Goal: Information Seeking & Learning: Learn about a topic

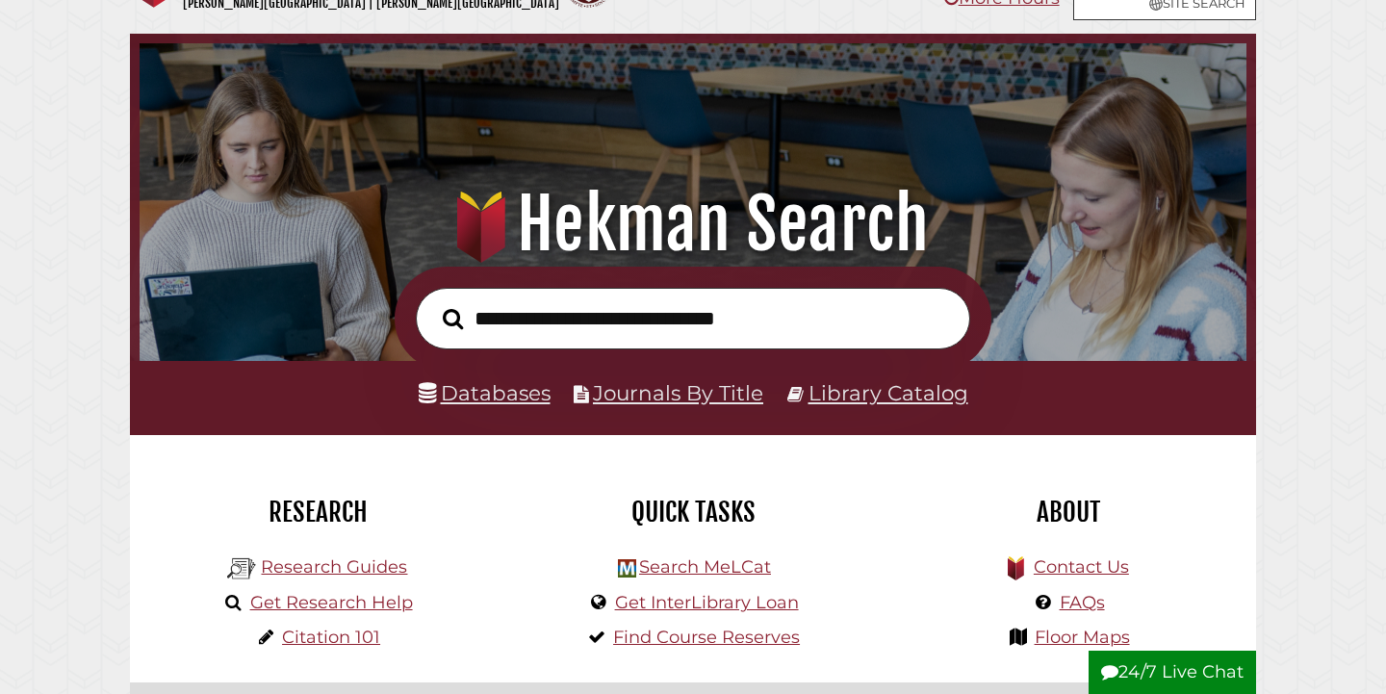
scroll to position [59, 0]
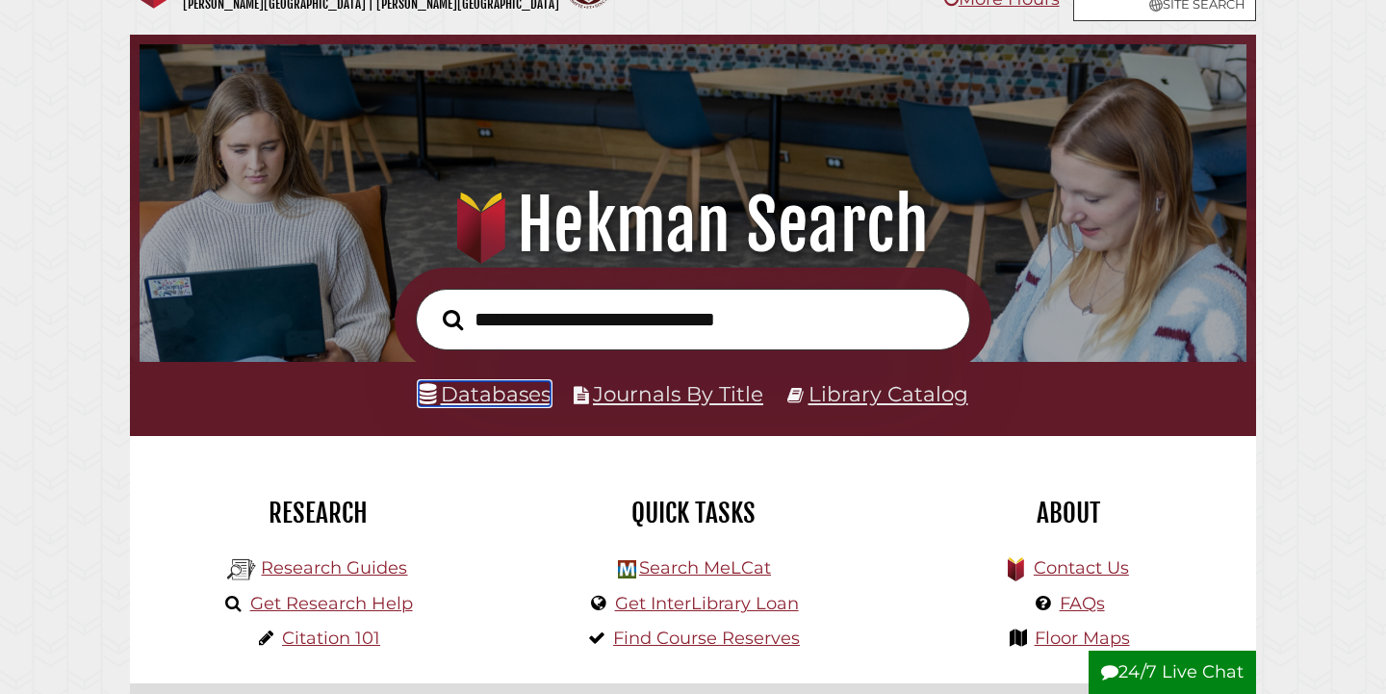
click at [500, 403] on link "Databases" at bounding box center [485, 393] width 132 height 25
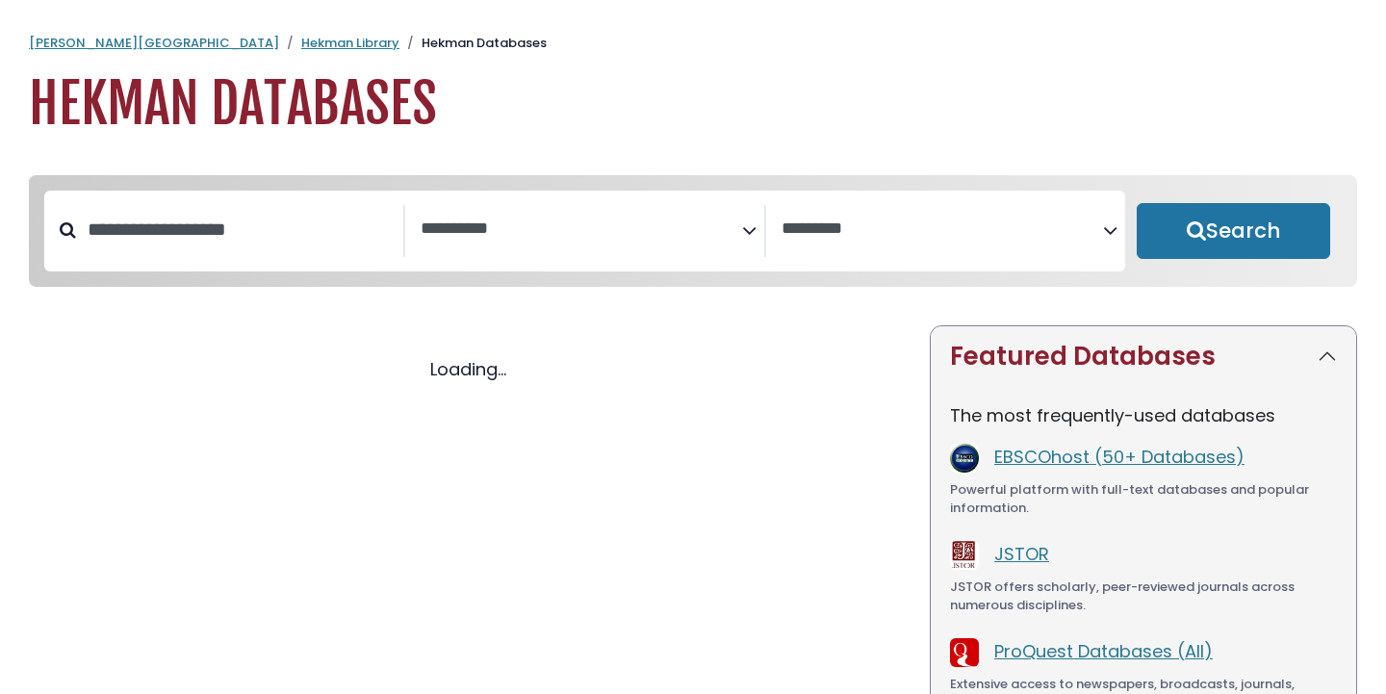
select select "Database Subject Filter"
select select "Database Vendors Filter"
select select "Database Subject Filter"
select select "Database Vendors Filter"
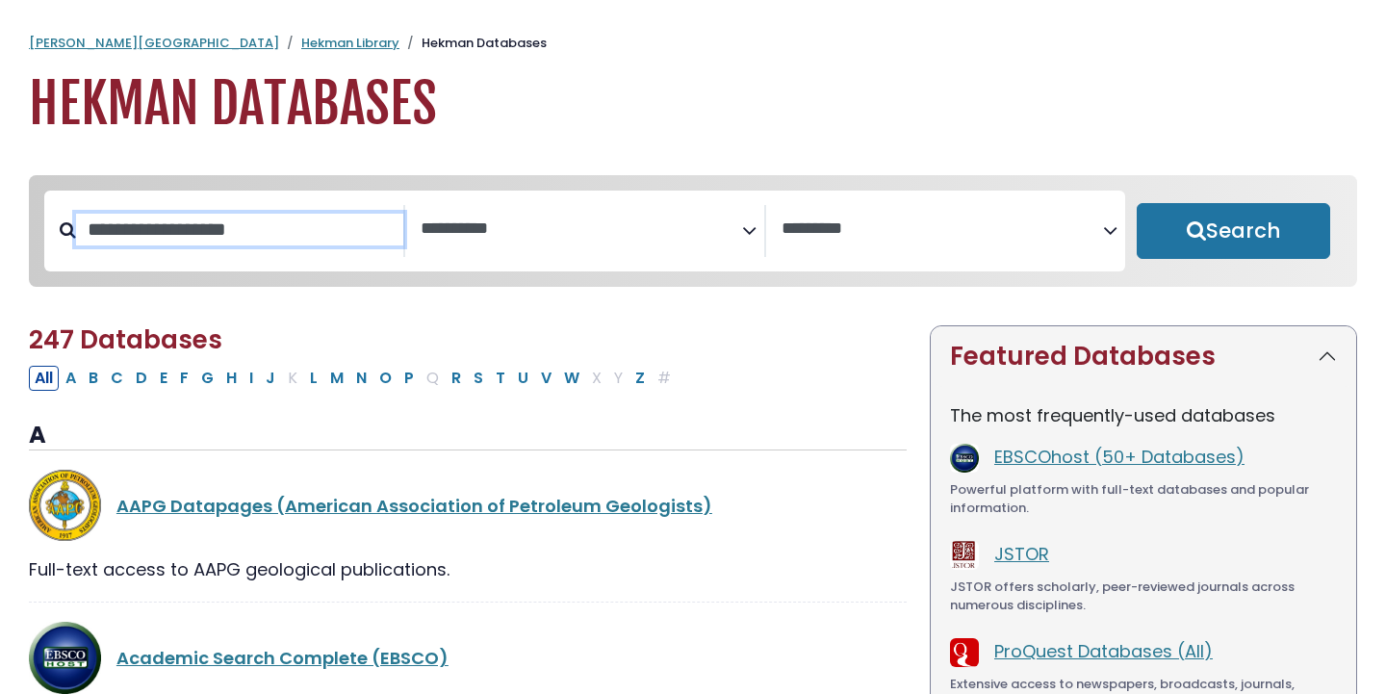
click at [333, 246] on input "Search database by title or keyword" at bounding box center [239, 230] width 327 height 32
type input "***"
click at [1137, 203] on button "Search" at bounding box center [1234, 231] width 194 height 56
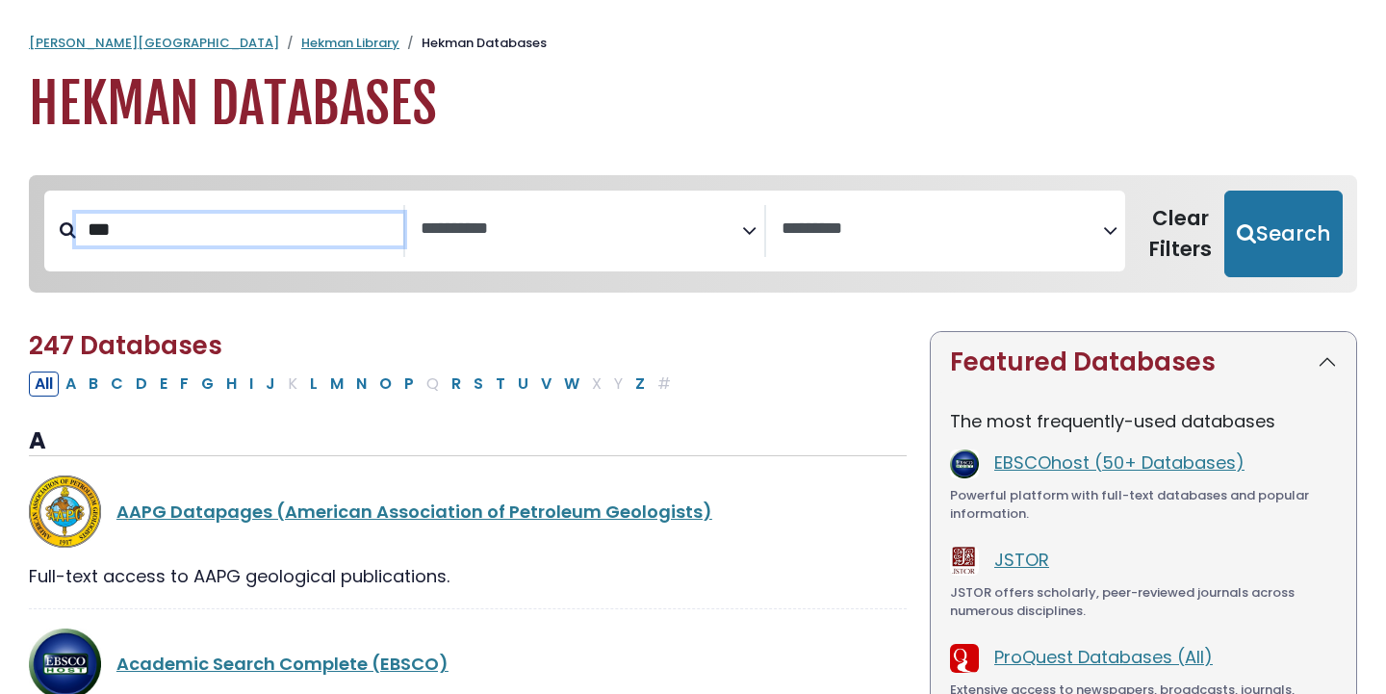
select select "Database Subject Filter"
select select "Database Vendors Filter"
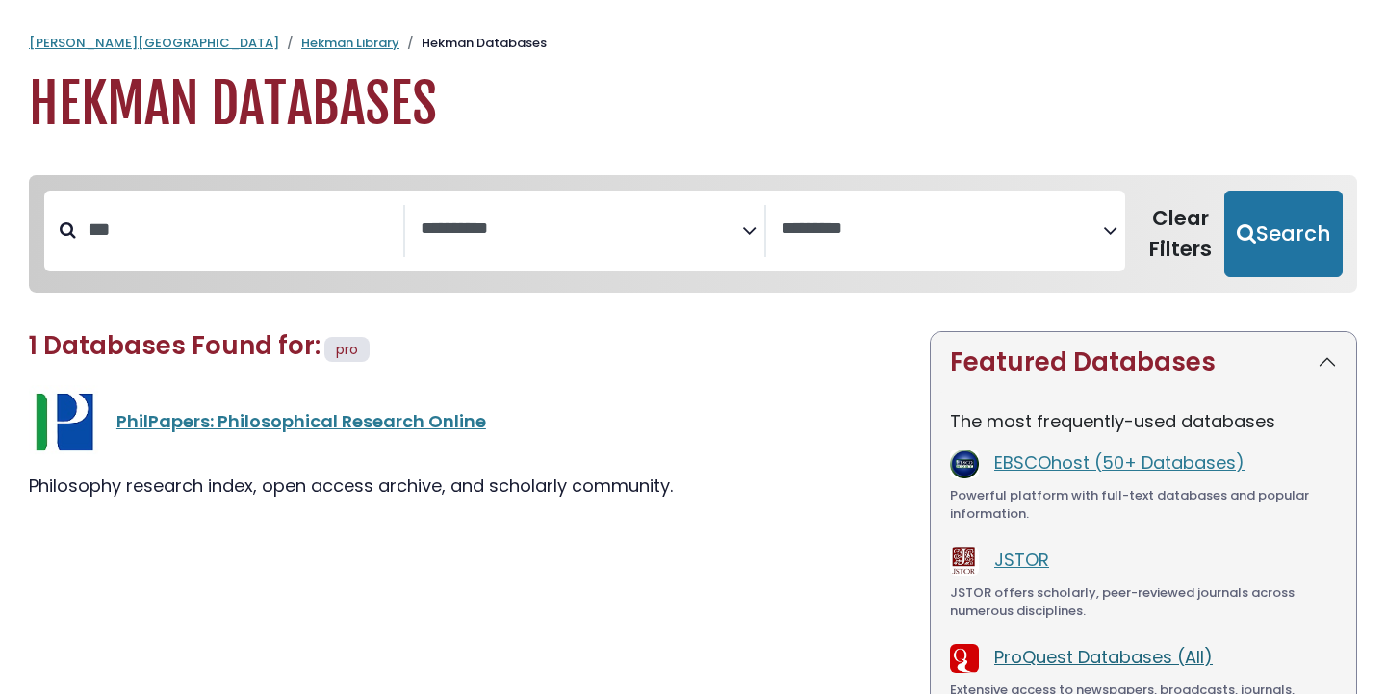
click at [1009, 654] on link "ProQuest Databases (All)" at bounding box center [1104, 657] width 219 height 24
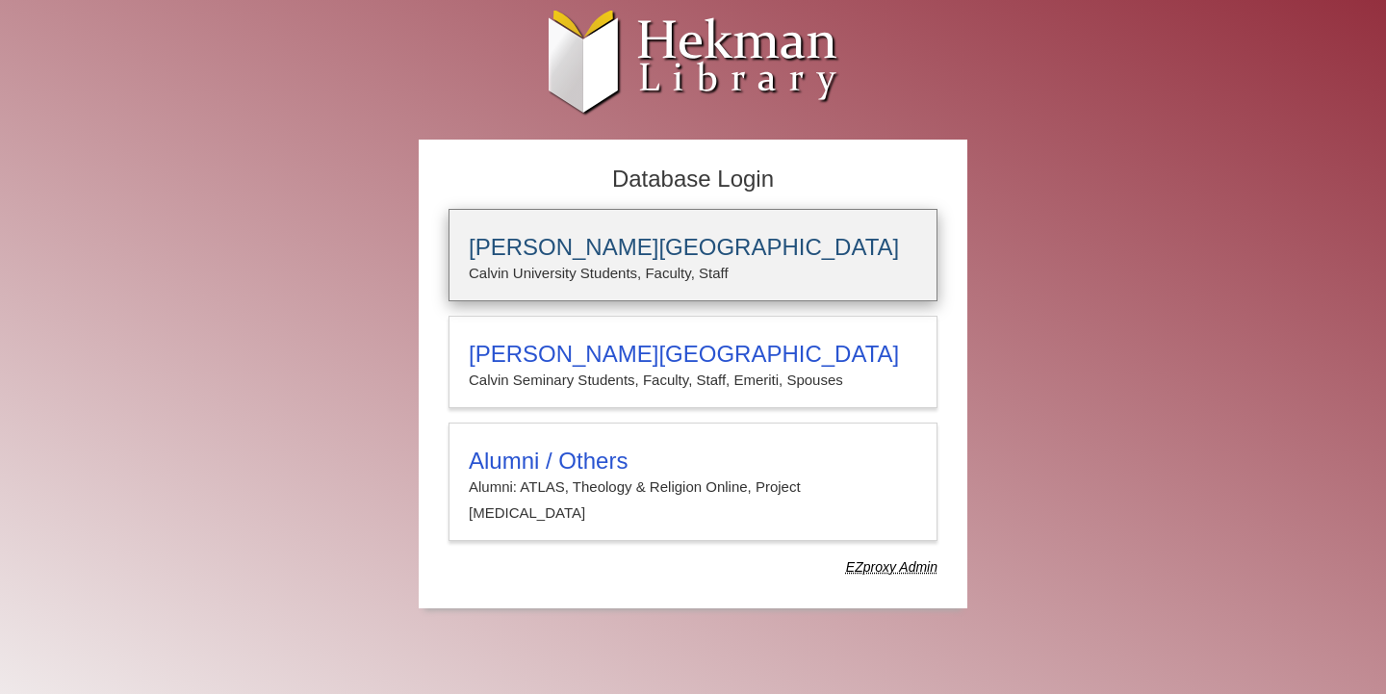
type input "**********"
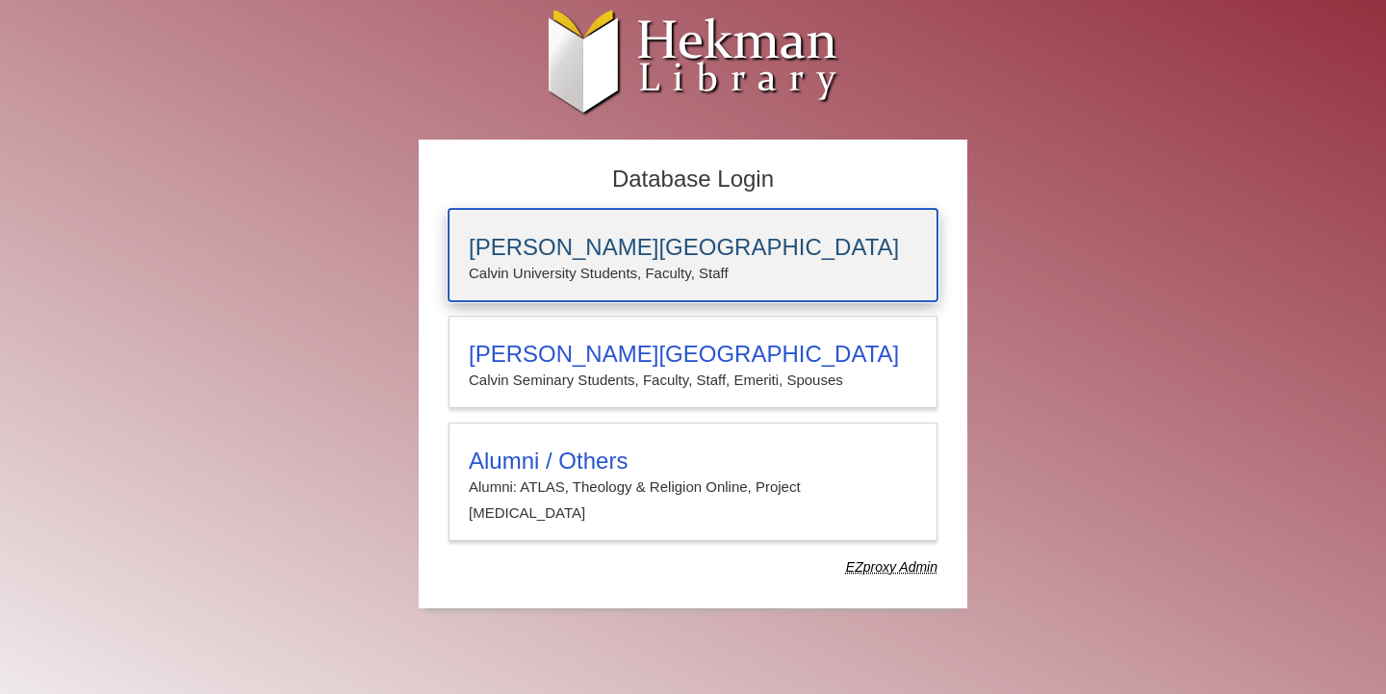
click at [804, 234] on h3 "[PERSON_NAME][GEOGRAPHIC_DATA]" at bounding box center [693, 247] width 449 height 27
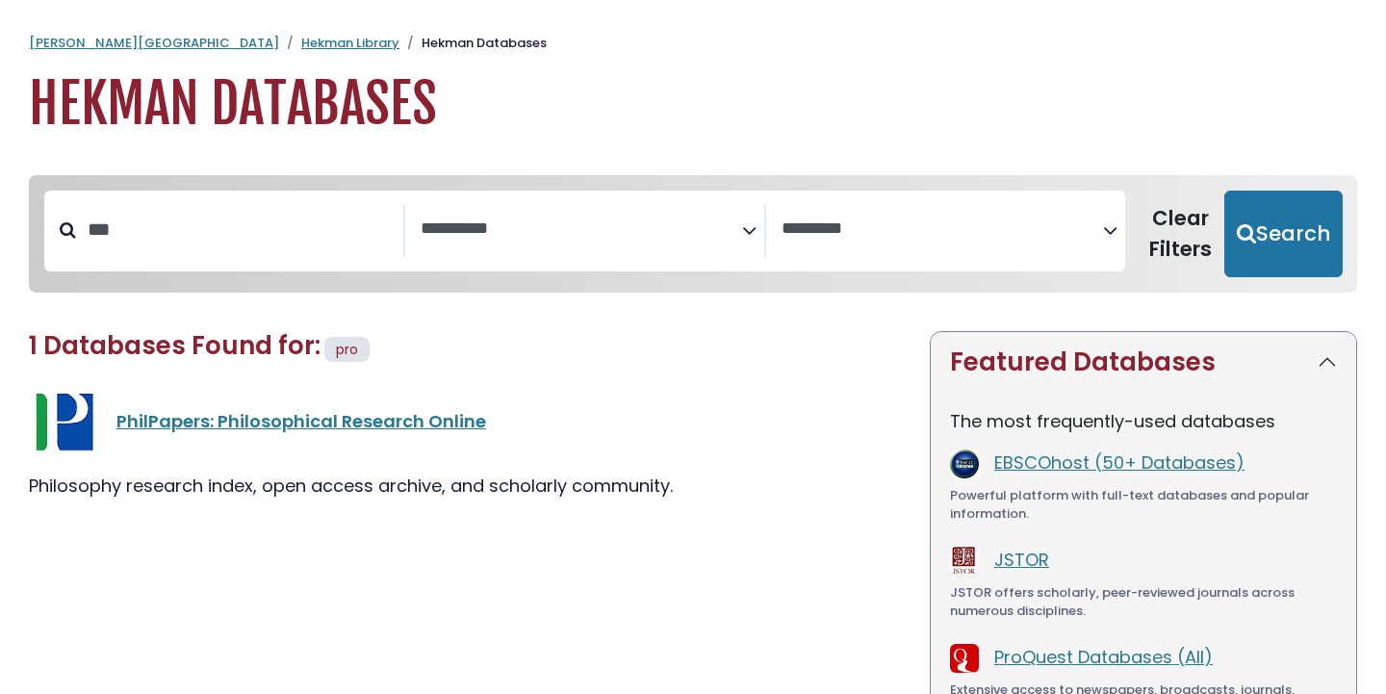
select select "Database Subject Filter"
select select "Database Vendors Filter"
click at [1021, 466] on link "EBSCOhost (50+ Databases)" at bounding box center [1120, 463] width 250 height 24
